Goal: Information Seeking & Learning: Learn about a topic

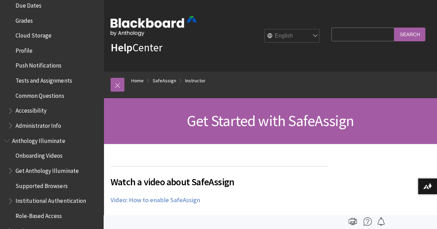
scroll to position [299, 0]
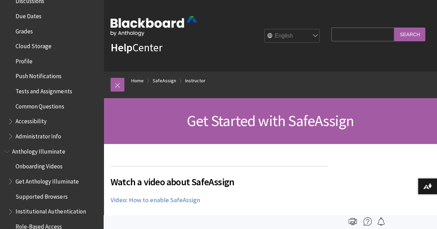
click at [52, 104] on span "Common Questions" at bounding box center [40, 105] width 48 height 9
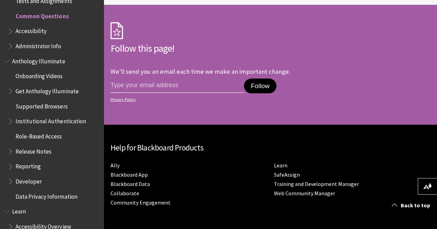
scroll to position [1277, 0]
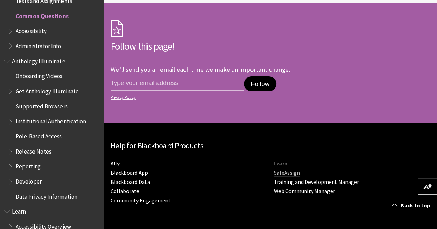
click at [274, 171] on link "SafeAssign" at bounding box center [287, 172] width 26 height 7
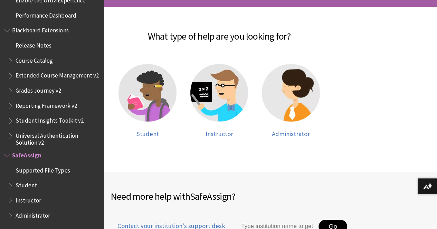
scroll to position [138, 0]
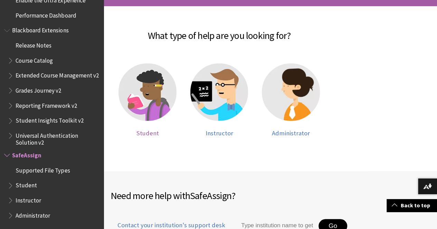
click at [160, 96] on img at bounding box center [147, 93] width 58 height 58
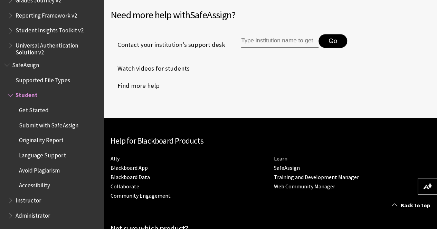
scroll to position [380, 0]
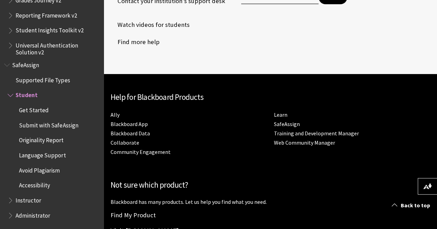
click at [174, 30] on span "Watch videos for students" at bounding box center [149, 25] width 79 height 10
